Goal: Transaction & Acquisition: Purchase product/service

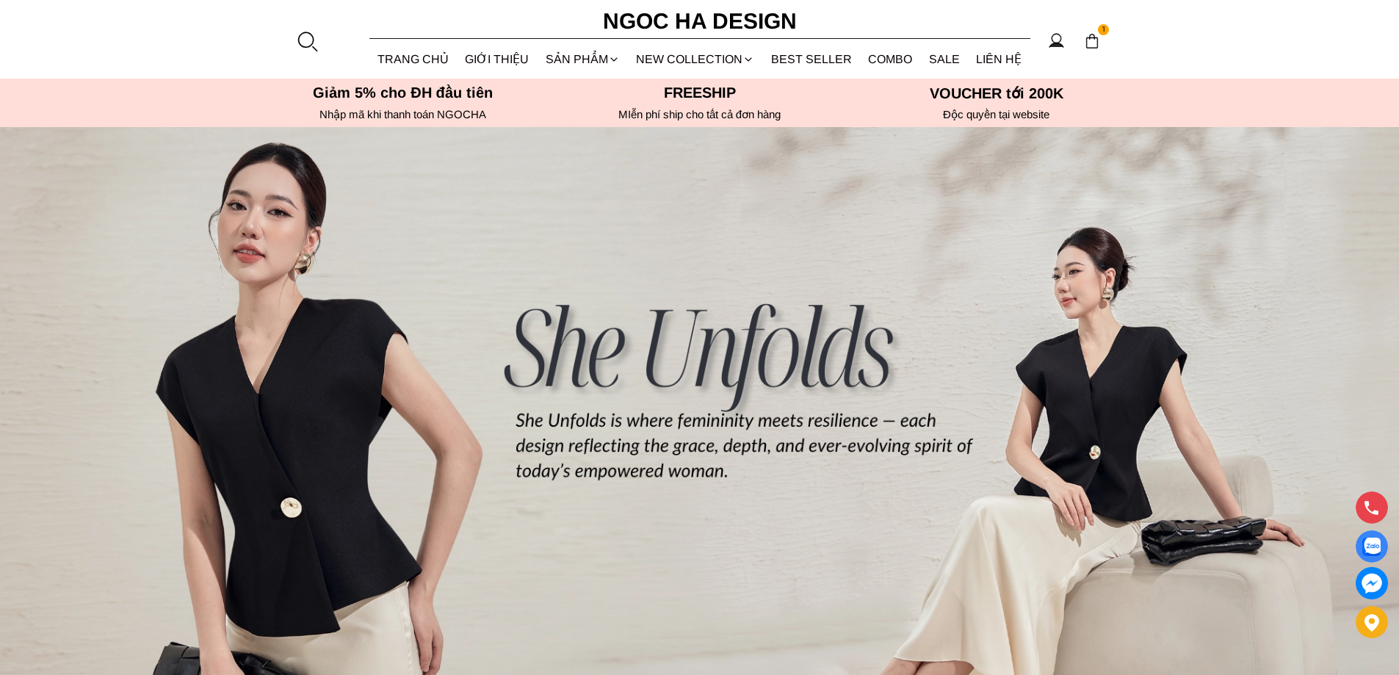
click at [305, 30] on div at bounding box center [307, 41] width 22 height 22
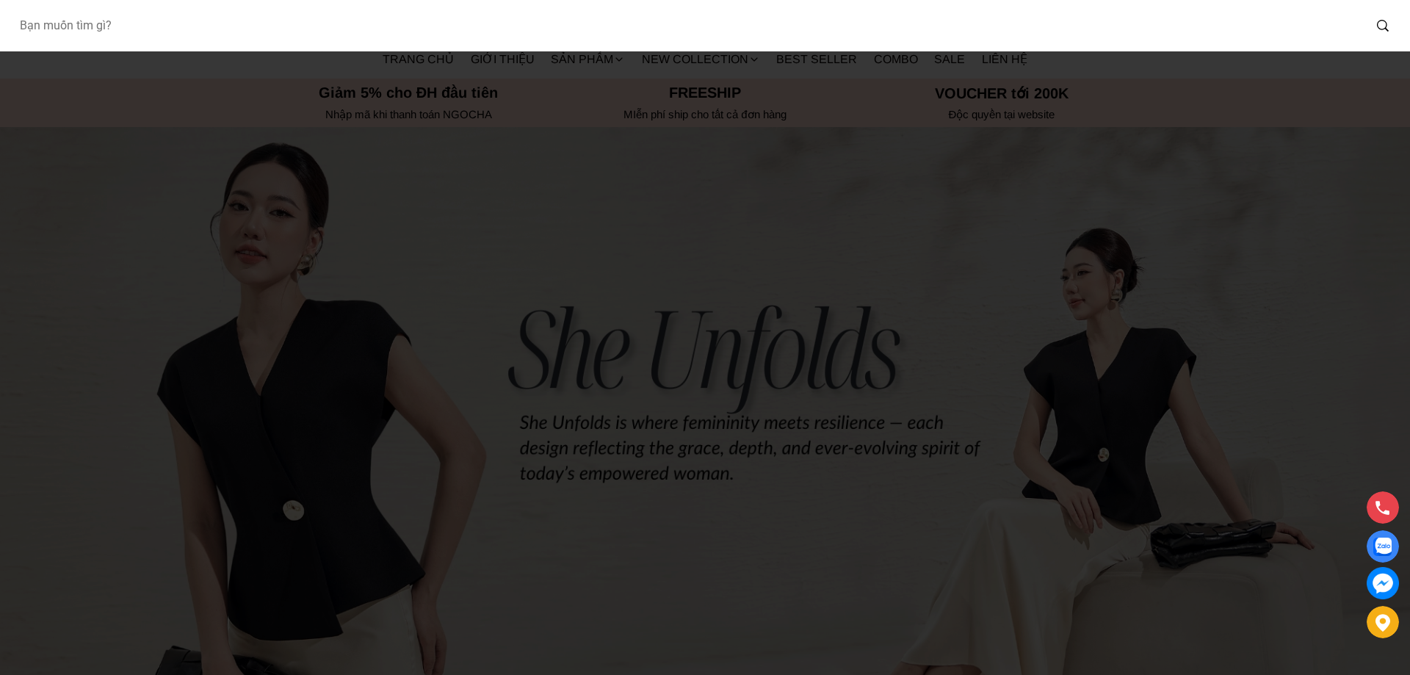
click at [292, 33] on input "Input search Bạn muốn tìm gì?" at bounding box center [685, 26] width 1356 height 34
type input "a1057"
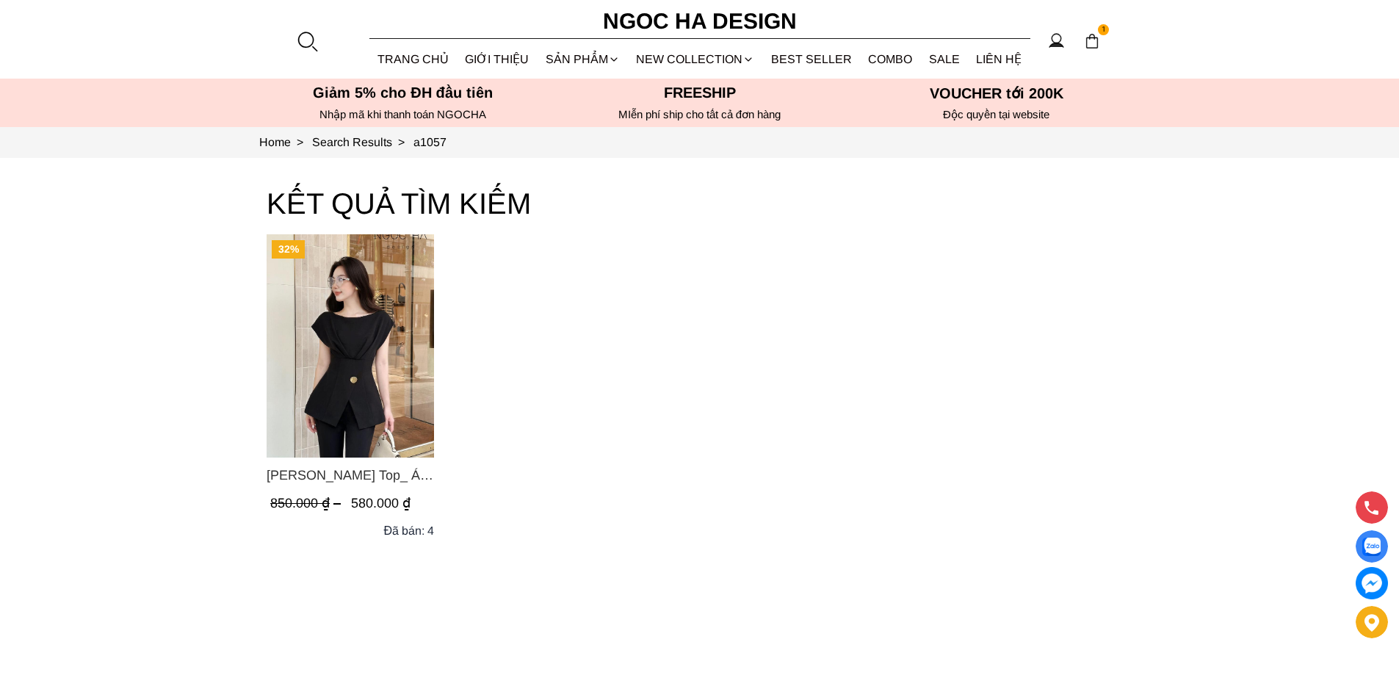
click at [361, 343] on img "Product image - Jenny Top_ Áo Mix Tơ Thân Bổ Mảnh Vạt Chéo Màu Đen A1057" at bounding box center [350, 345] width 167 height 223
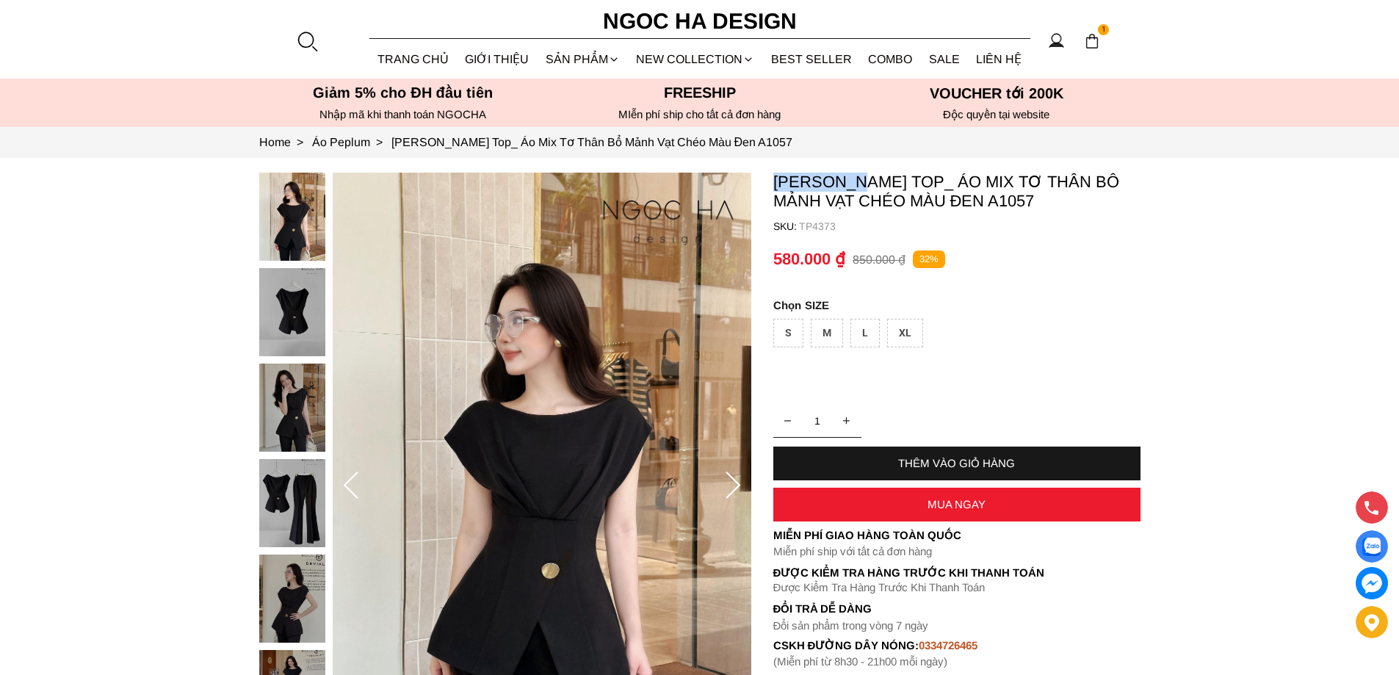
copy p "Jenny Top"
drag, startPoint x: 770, startPoint y: 176, endPoint x: 859, endPoint y: 176, distance: 88.9
click at [859, 176] on section "Jenny Top_ Áo Mix Tơ Thân Bổ Mảnh Vạt Chéo Màu Đen A1057 SKU: TP4373 1 THÊM VÀO…" at bounding box center [699, 486] width 1399 height 657
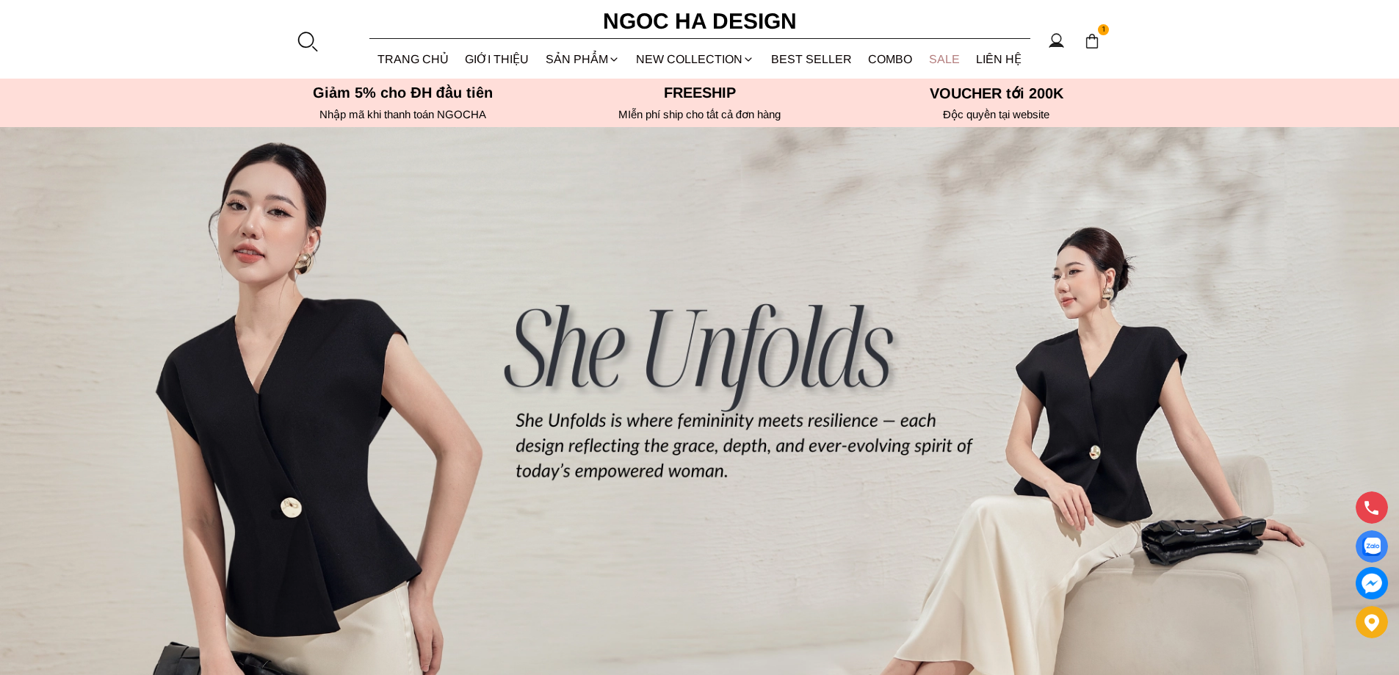
click at [938, 50] on link "SALE" at bounding box center [945, 59] width 48 height 39
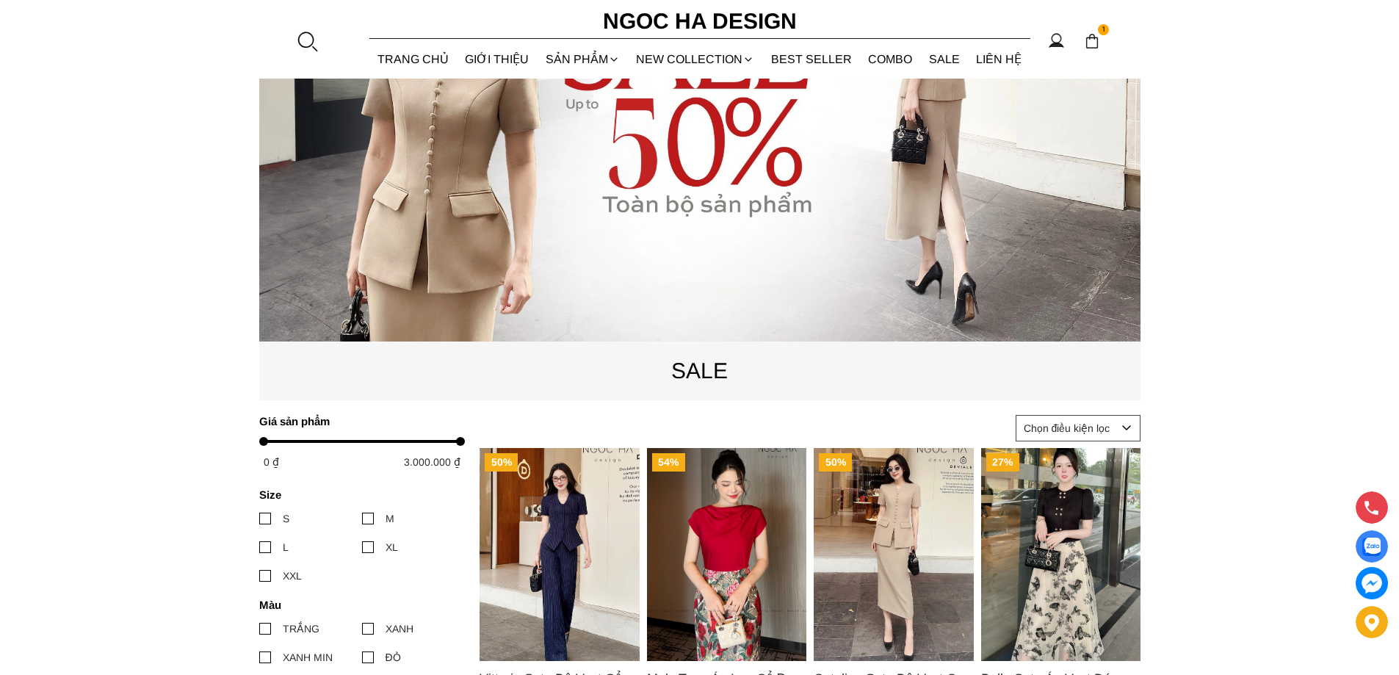
scroll to position [441, 0]
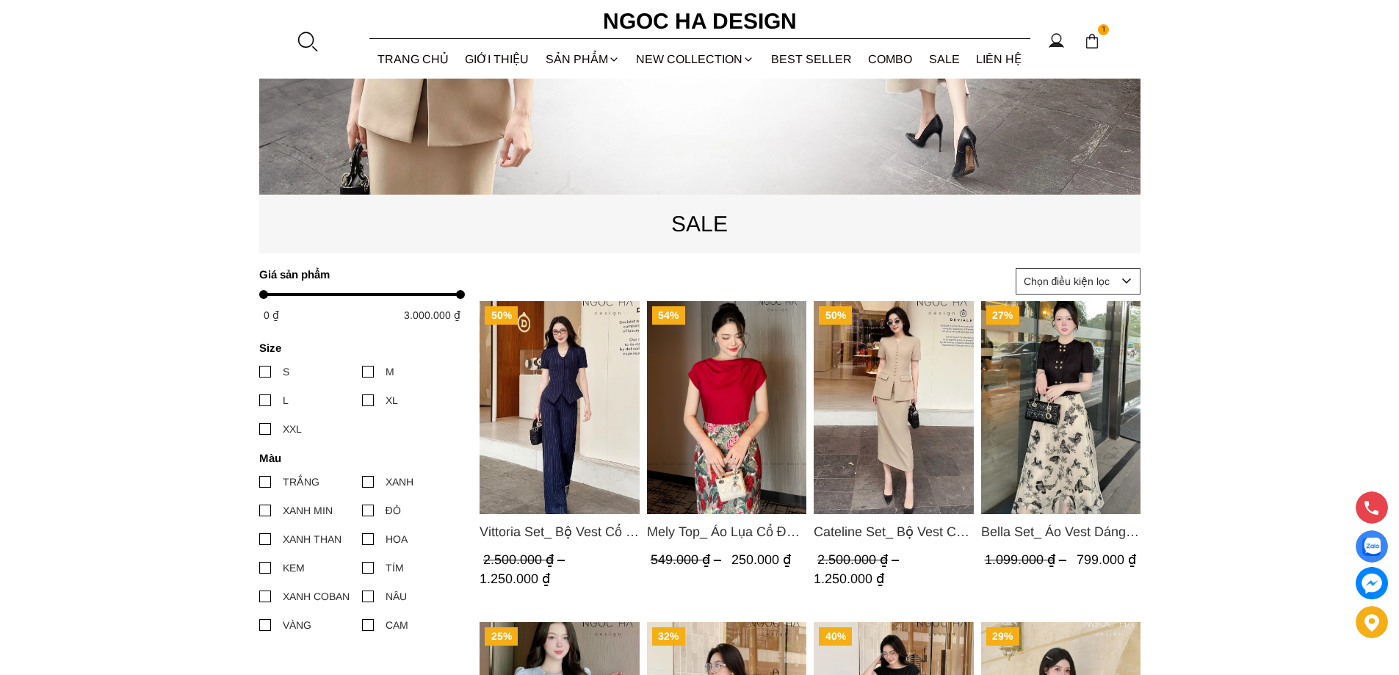
click at [541, 442] on img "Product image - Vittoria Set_ Bộ Vest Cổ V Quần Suông Kẻ Sọc BQ013" at bounding box center [560, 407] width 160 height 213
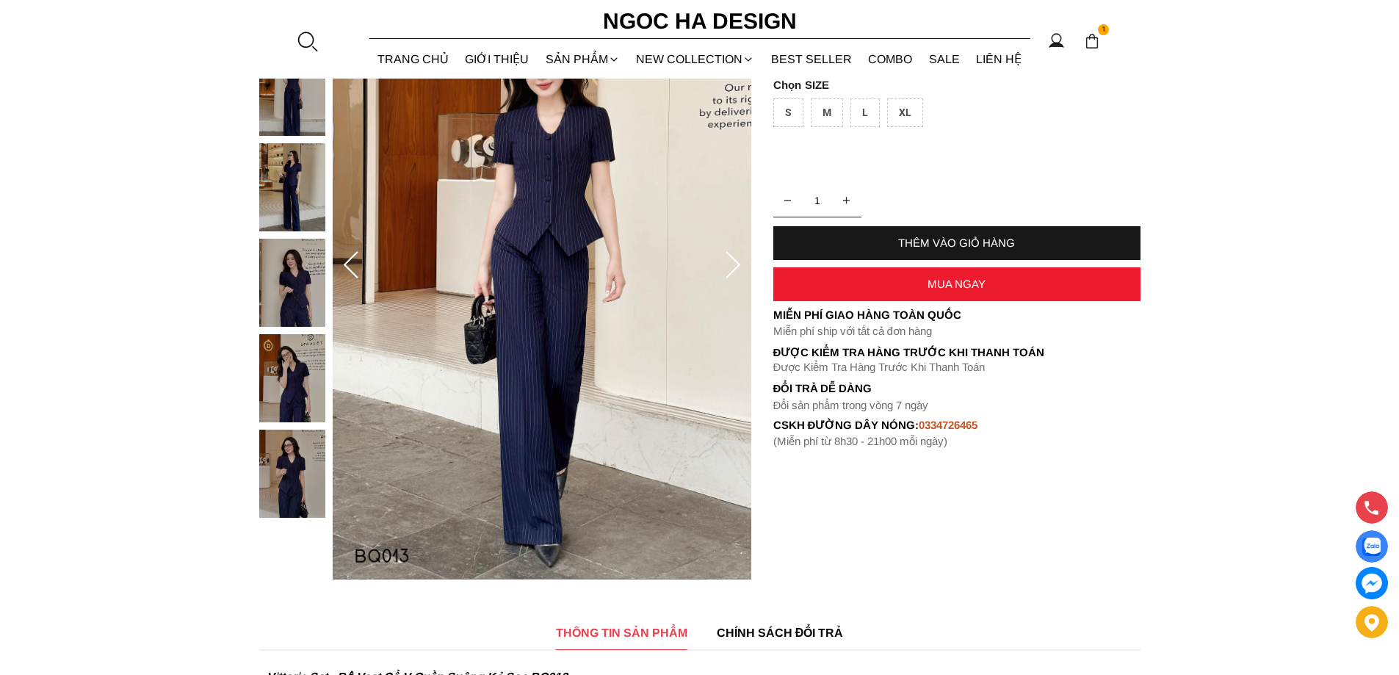
click at [903, 282] on div "MUA NGAY" at bounding box center [956, 284] width 367 height 12
click at [908, 120] on div "XL" at bounding box center [905, 112] width 36 height 29
click at [886, 276] on div "MUA NGAY" at bounding box center [956, 284] width 367 height 34
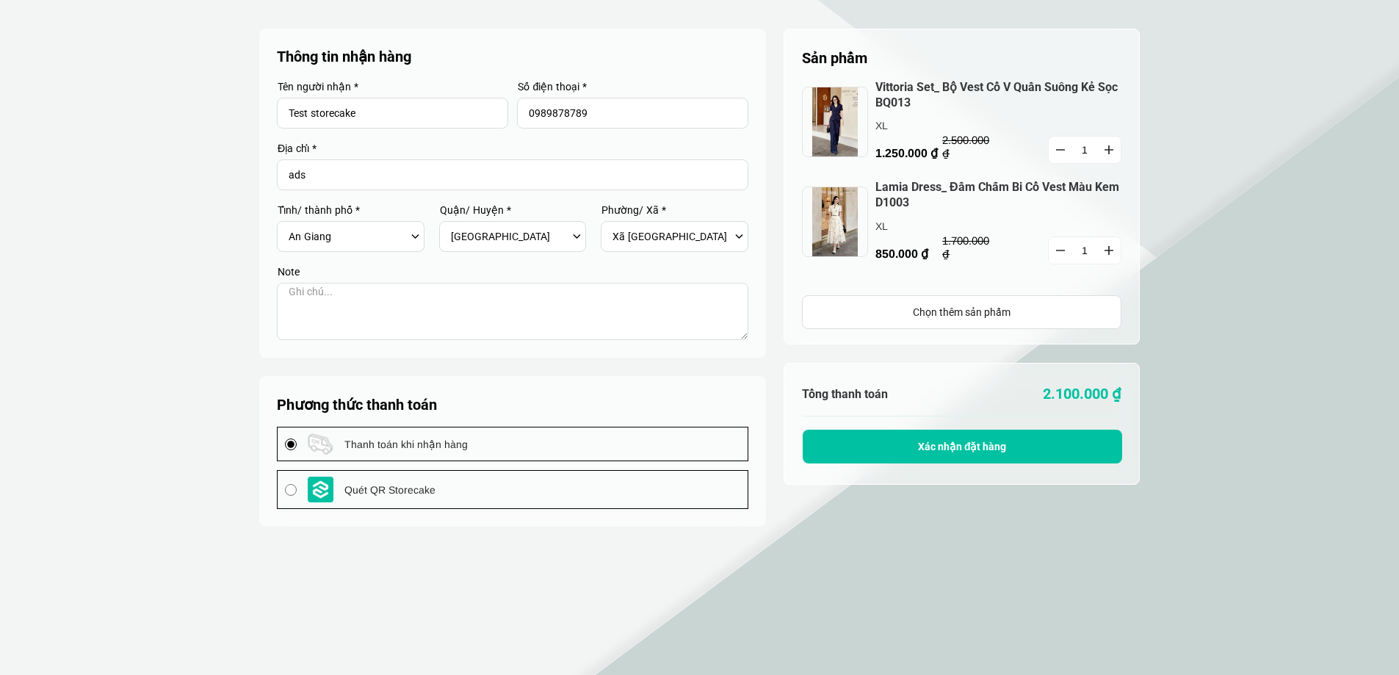
select select "805"
select select "80519"
select select "8051909"
click at [982, 309] on div "Chọn thêm sản phẩm" at bounding box center [962, 312] width 318 height 16
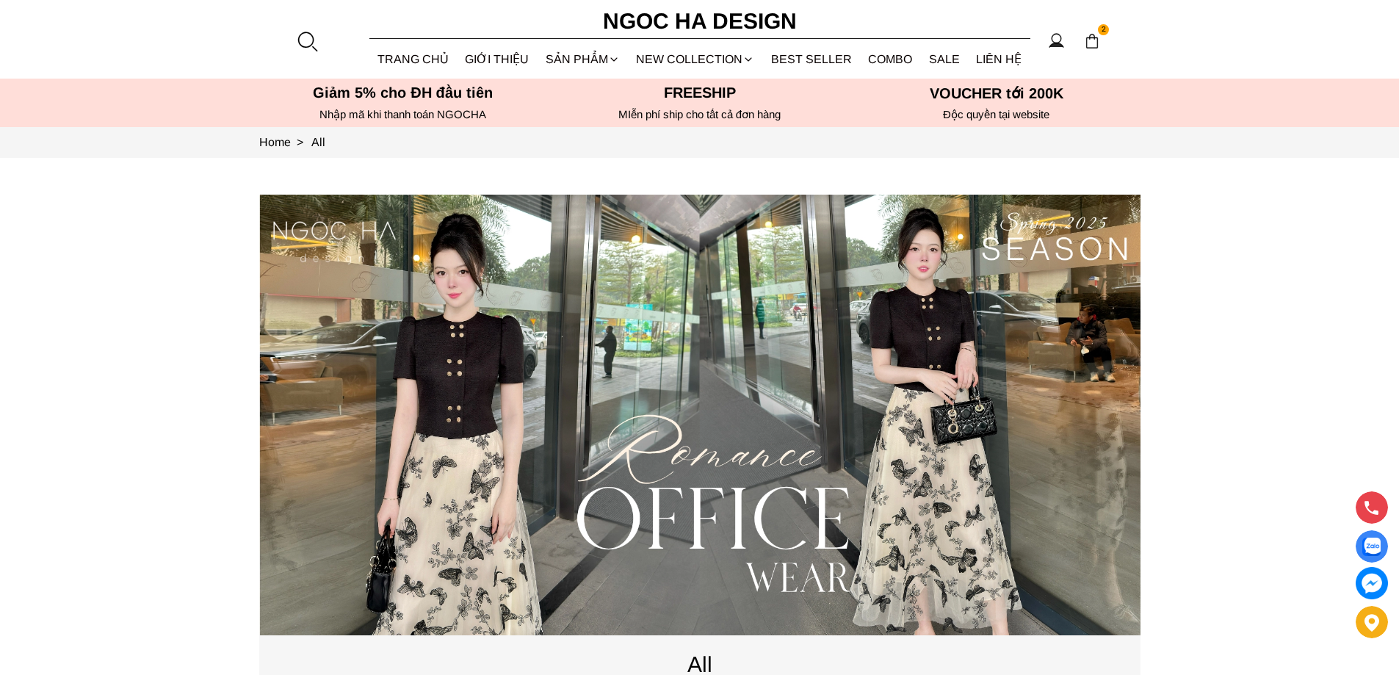
click at [315, 33] on div at bounding box center [307, 41] width 22 height 22
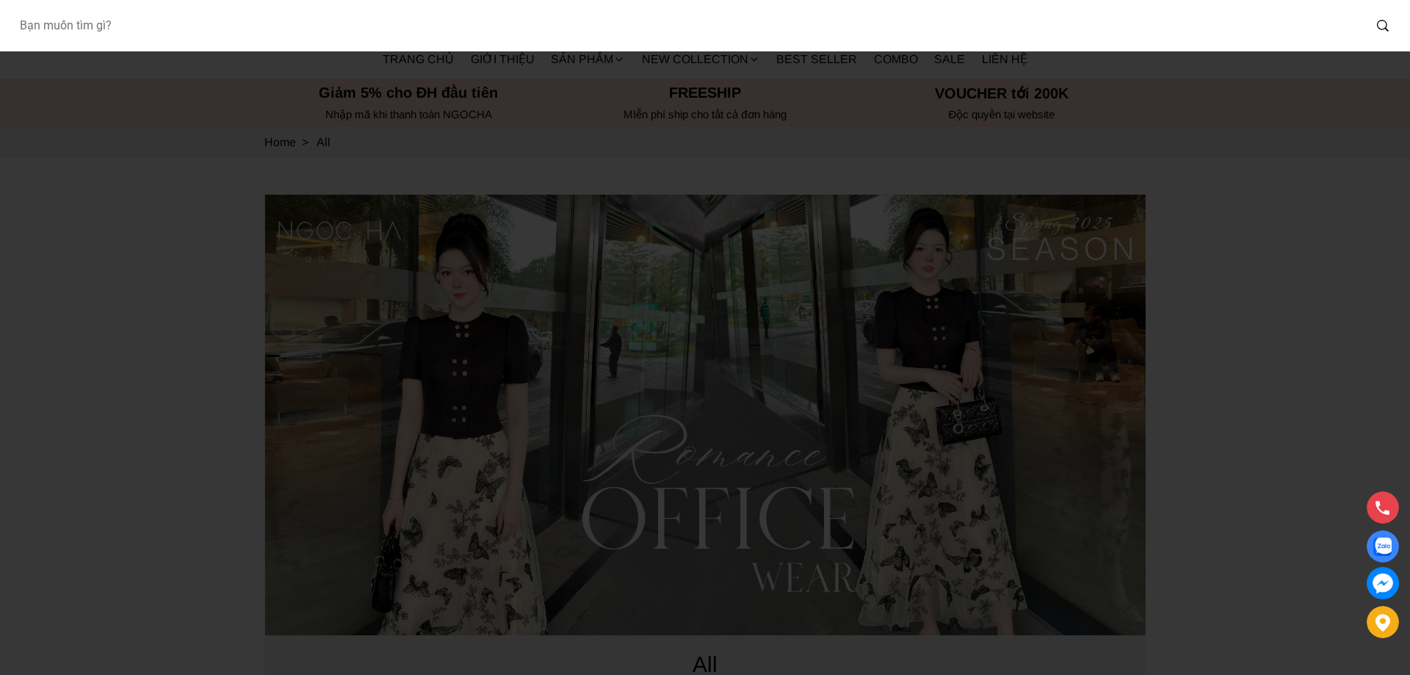
click at [273, 26] on input "Input search Bạn muốn tìm gì?" at bounding box center [685, 26] width 1356 height 34
type input "BJ139"
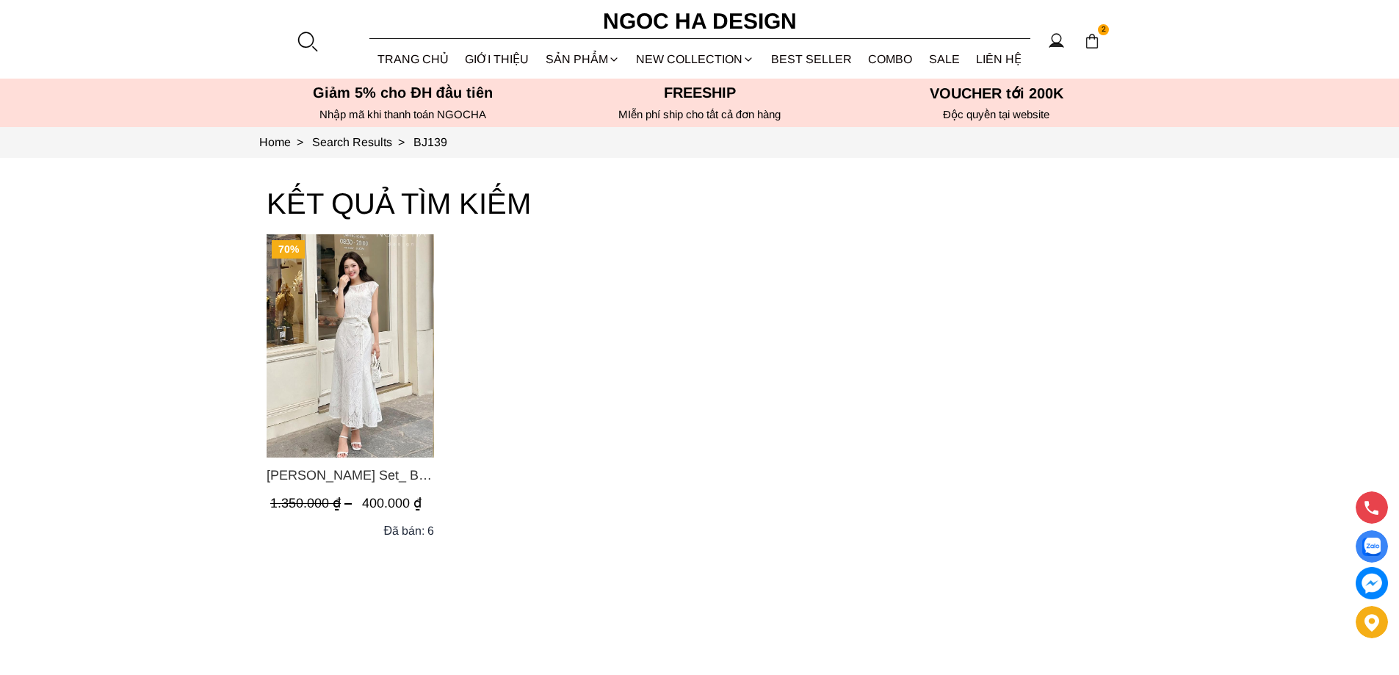
click at [368, 325] on img "Product image - Isabella Set_ Bộ Ren Áo Sơ Mi Vai Chờm Chân Váy Đuôi Cá Màu Trắ…" at bounding box center [350, 345] width 167 height 223
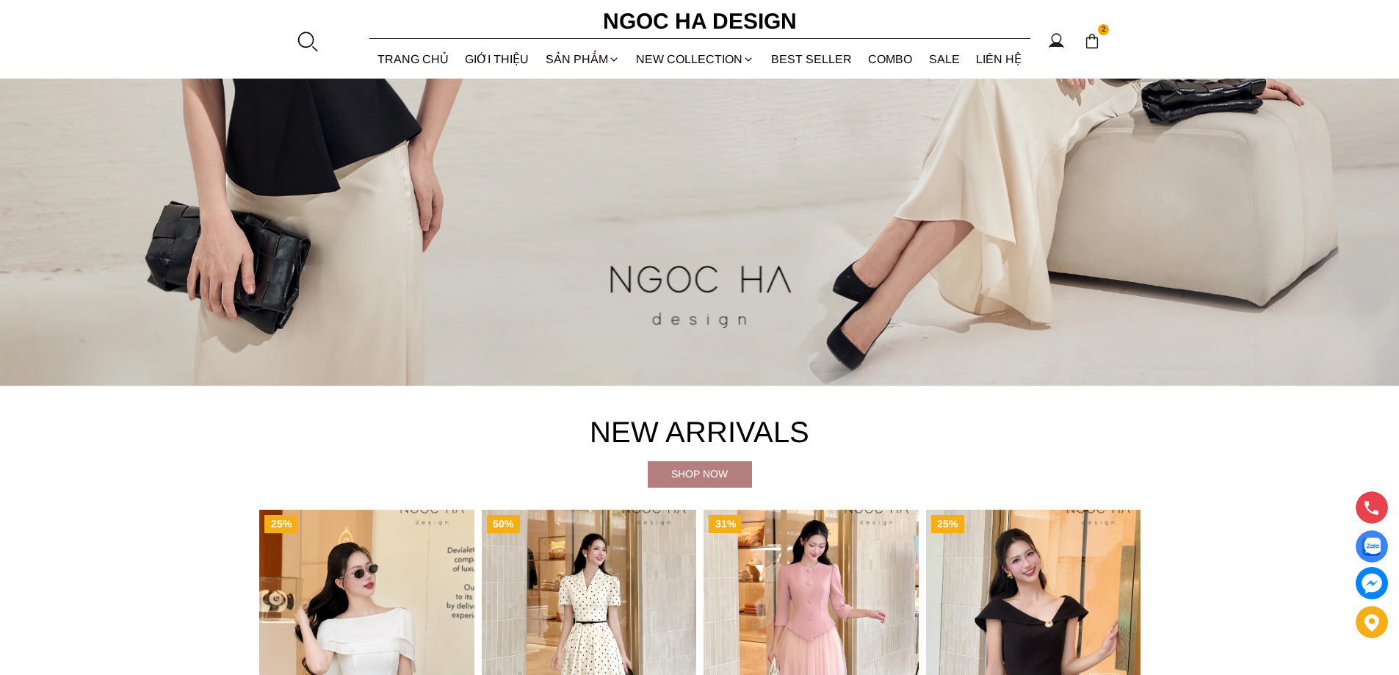
scroll to position [1028, 0]
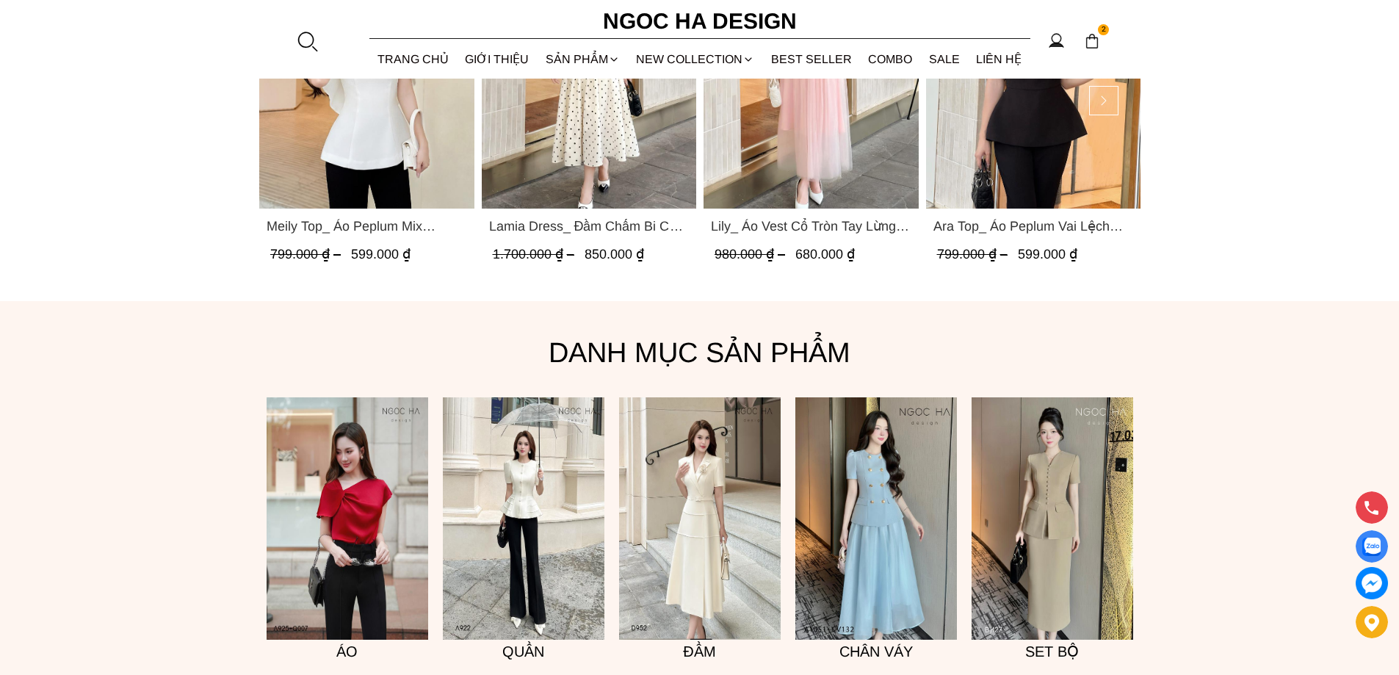
click at [380, 134] on img "Product image - Meily Top_ Áo Peplum Mix Choàng Vai Vải Tơ Màu Trắng A1086" at bounding box center [366, 65] width 215 height 286
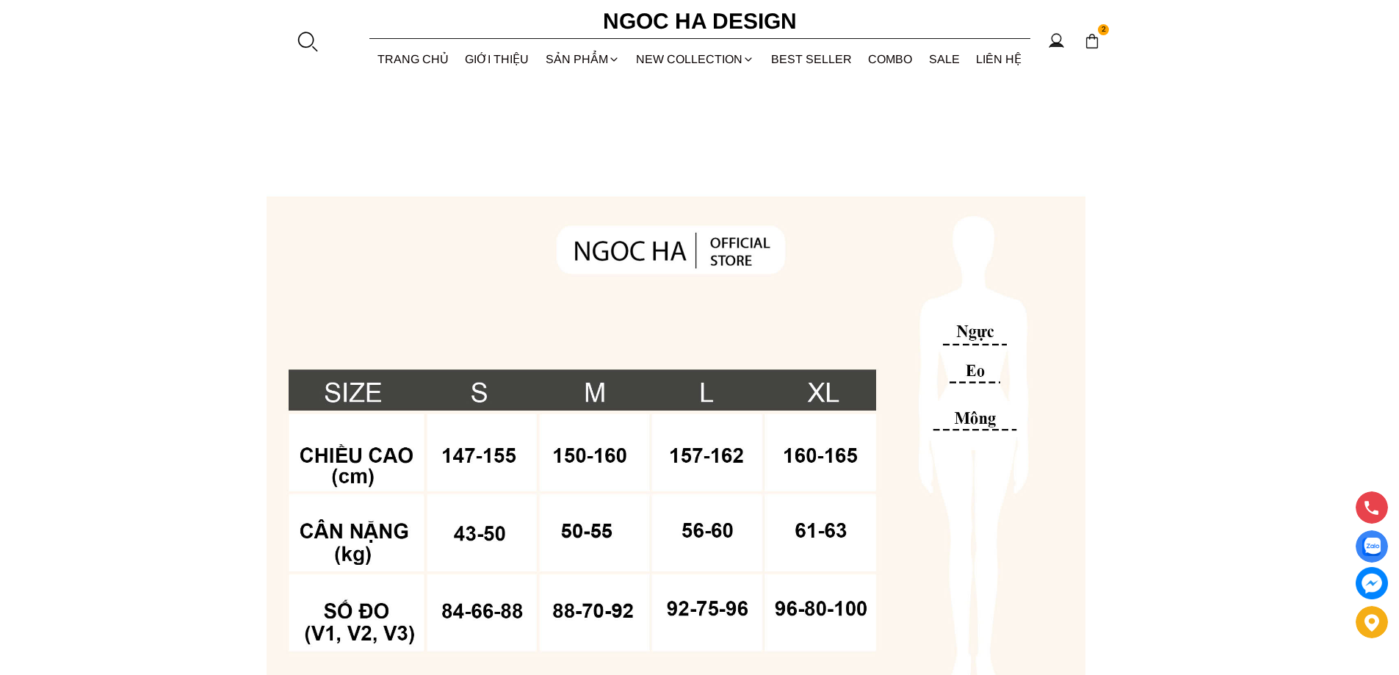
scroll to position [1322, 0]
